Goal: Check status

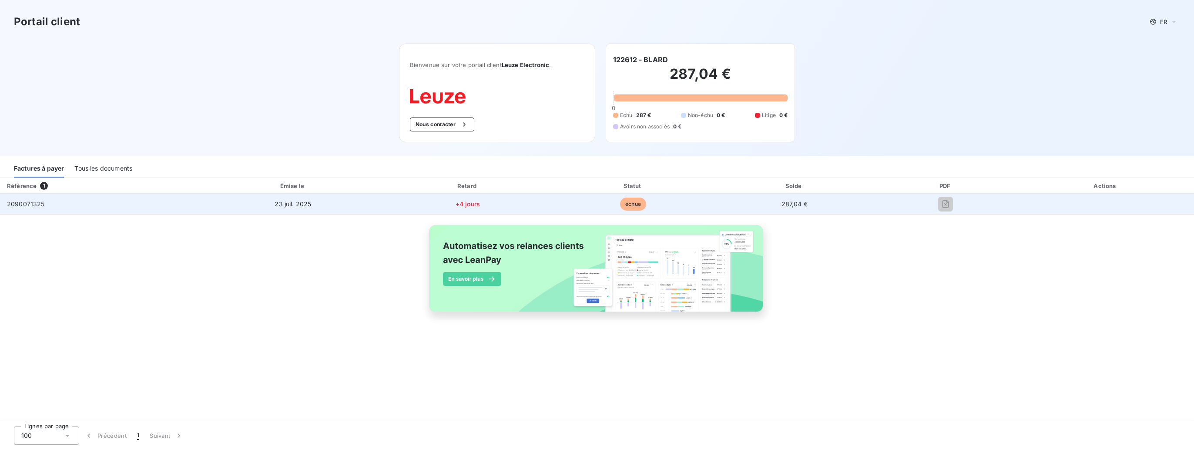
click at [635, 201] on span "échue" at bounding box center [633, 204] width 26 height 13
